Goal: Use online tool/utility: Utilize a website feature to perform a specific function

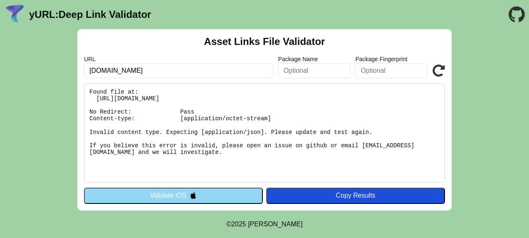
click at [245, 192] on button "Validate iOS" at bounding box center [173, 195] width 179 height 16
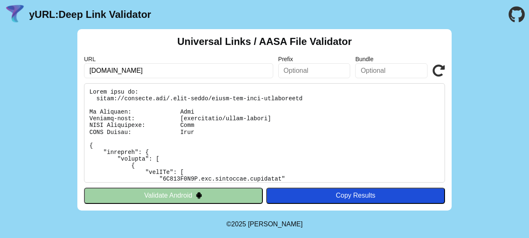
click at [213, 195] on button "Validate Android" at bounding box center [173, 195] width 179 height 16
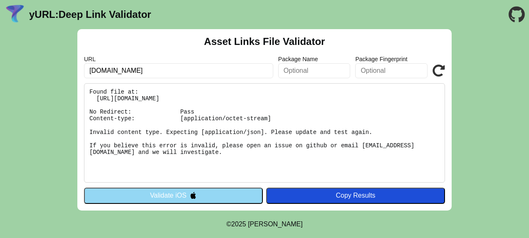
click at [216, 192] on button "Validate iOS" at bounding box center [173, 195] width 179 height 16
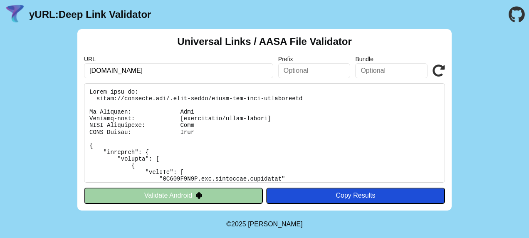
click at [216, 192] on button "Validate Android" at bounding box center [173, 195] width 179 height 16
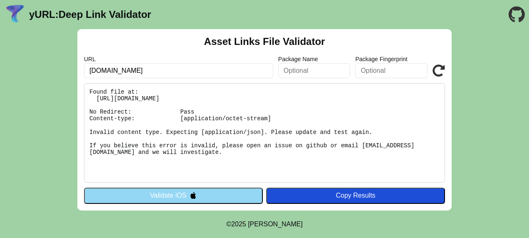
click at [204, 193] on button "Validate iOS" at bounding box center [173, 195] width 179 height 16
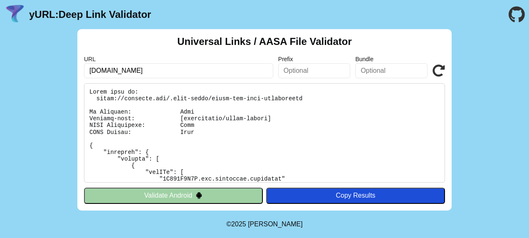
click at [202, 199] on button "Validate Android" at bounding box center [173, 195] width 179 height 16
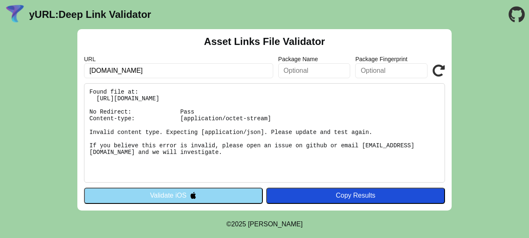
click at [203, 199] on button "Validate iOS" at bounding box center [173, 195] width 179 height 16
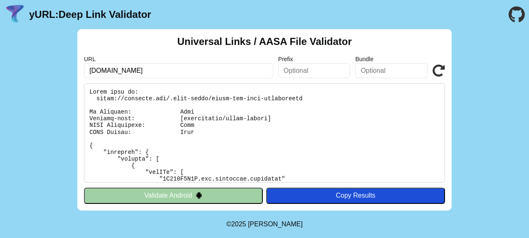
click at [149, 197] on button "Validate Android" at bounding box center [173, 195] width 179 height 16
click at [173, 194] on button "Validate Android" at bounding box center [173, 195] width 179 height 16
click at [188, 193] on button "Validate Android" at bounding box center [173, 195] width 179 height 16
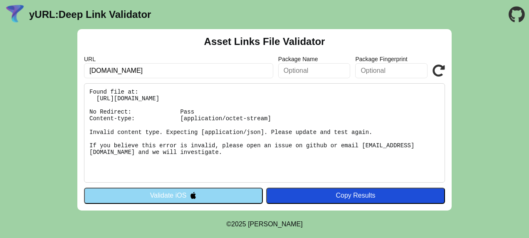
click at [182, 194] on button "Validate iOS" at bounding box center [173, 195] width 179 height 16
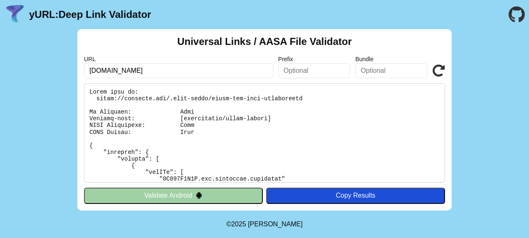
click at [233, 192] on button "Validate Android" at bounding box center [173, 195] width 179 height 16
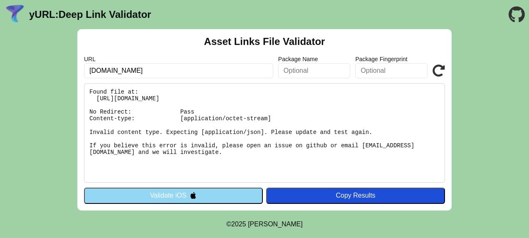
click at [148, 190] on button "Validate iOS" at bounding box center [173, 195] width 179 height 16
click at [159, 194] on button "Validate iOS" at bounding box center [173, 195] width 179 height 16
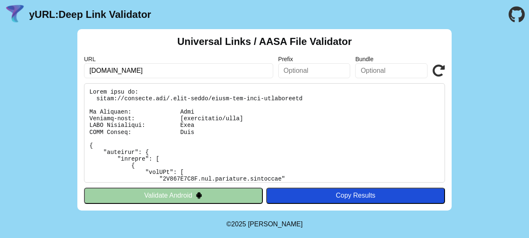
click at [167, 196] on button "Validate Android" at bounding box center [173, 195] width 179 height 16
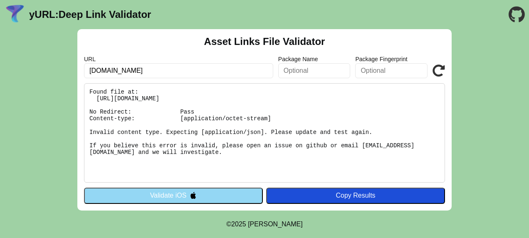
click at [169, 204] on div "Asset Links File Validator URL [DOMAIN_NAME] Package Name Package Fingerprint V…" at bounding box center [264, 119] width 374 height 181
click at [172, 197] on button "Validate iOS" at bounding box center [173, 195] width 179 height 16
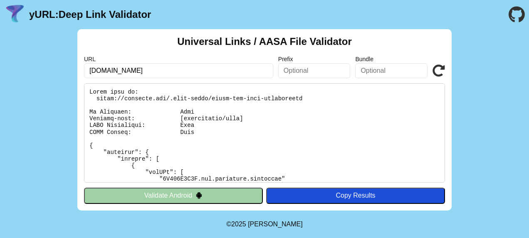
click at [194, 198] on button "Validate Android" at bounding box center [173, 195] width 179 height 16
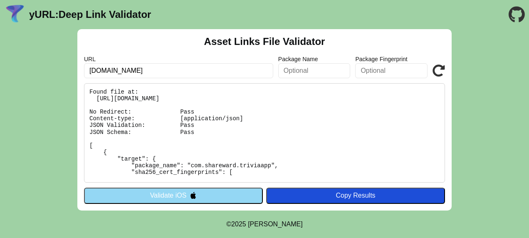
click at [200, 192] on button "Validate iOS" at bounding box center [173, 195] width 179 height 16
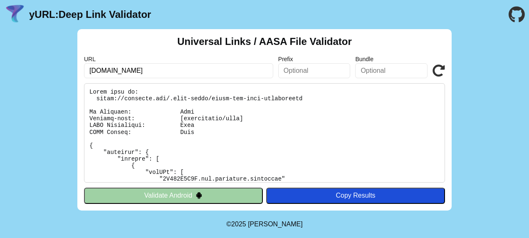
click at [231, 199] on button "Validate Android" at bounding box center [173, 195] width 179 height 16
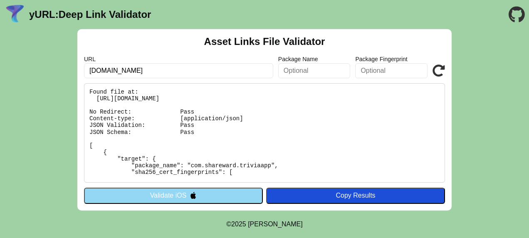
click at [207, 196] on button "Validate iOS" at bounding box center [173, 195] width 179 height 16
